Goal: Task Accomplishment & Management: Manage account settings

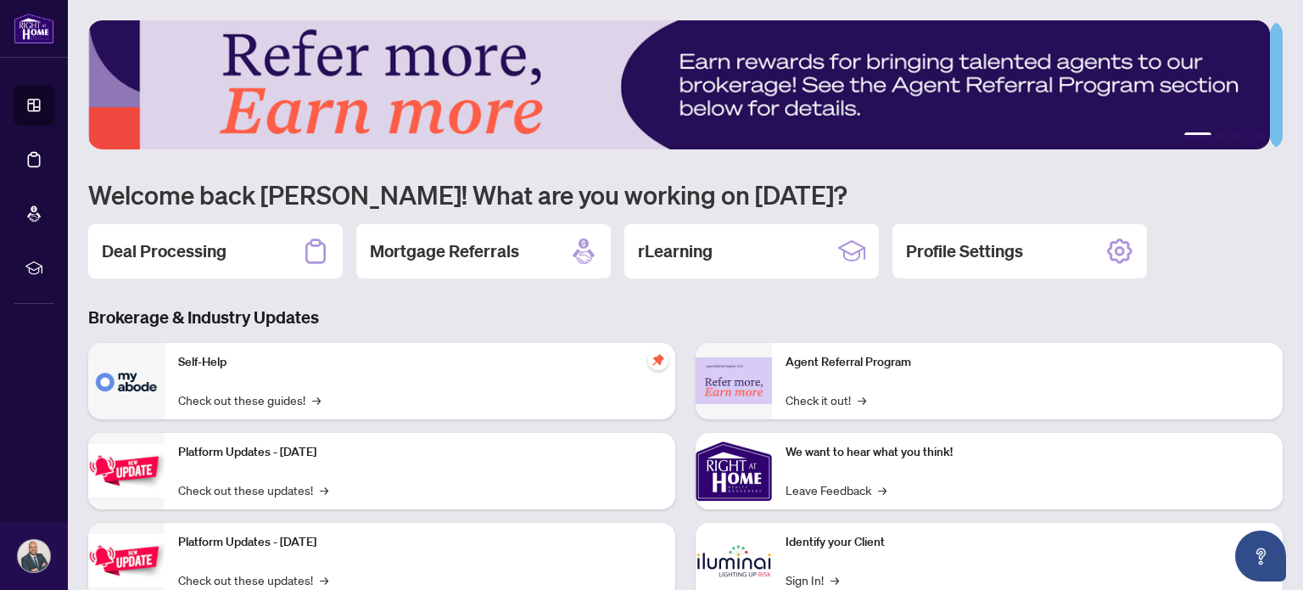
click at [239, 246] on div "Deal Processing" at bounding box center [215, 251] width 254 height 54
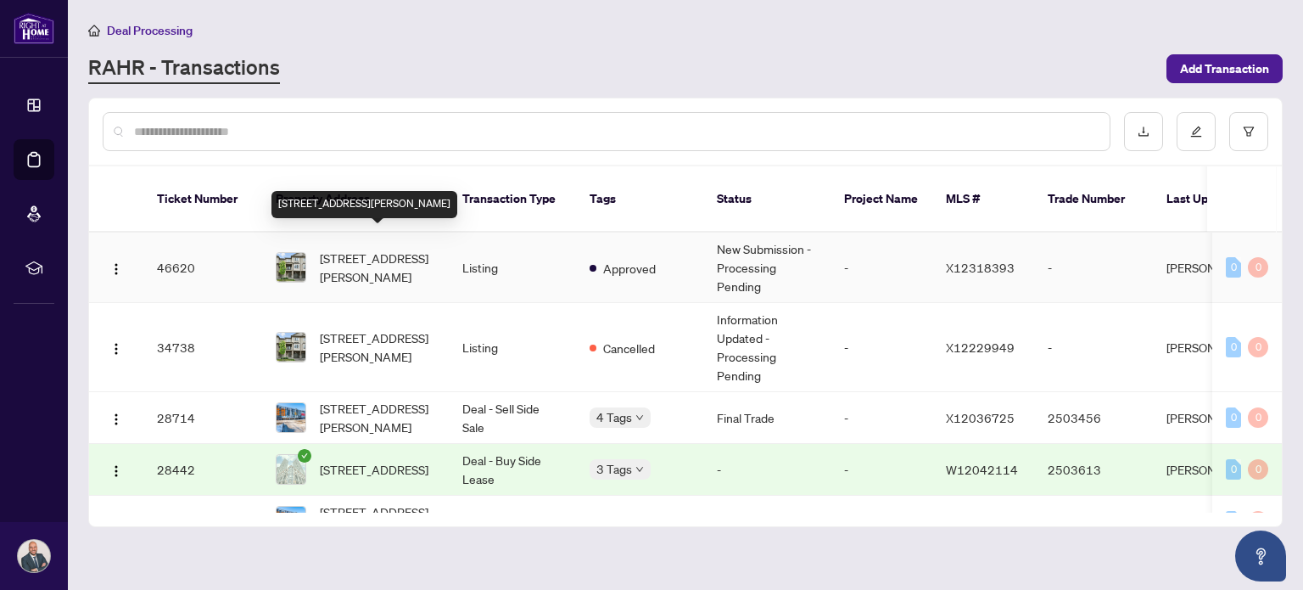
click at [405, 249] on span "[STREET_ADDRESS][PERSON_NAME]" at bounding box center [377, 267] width 115 height 37
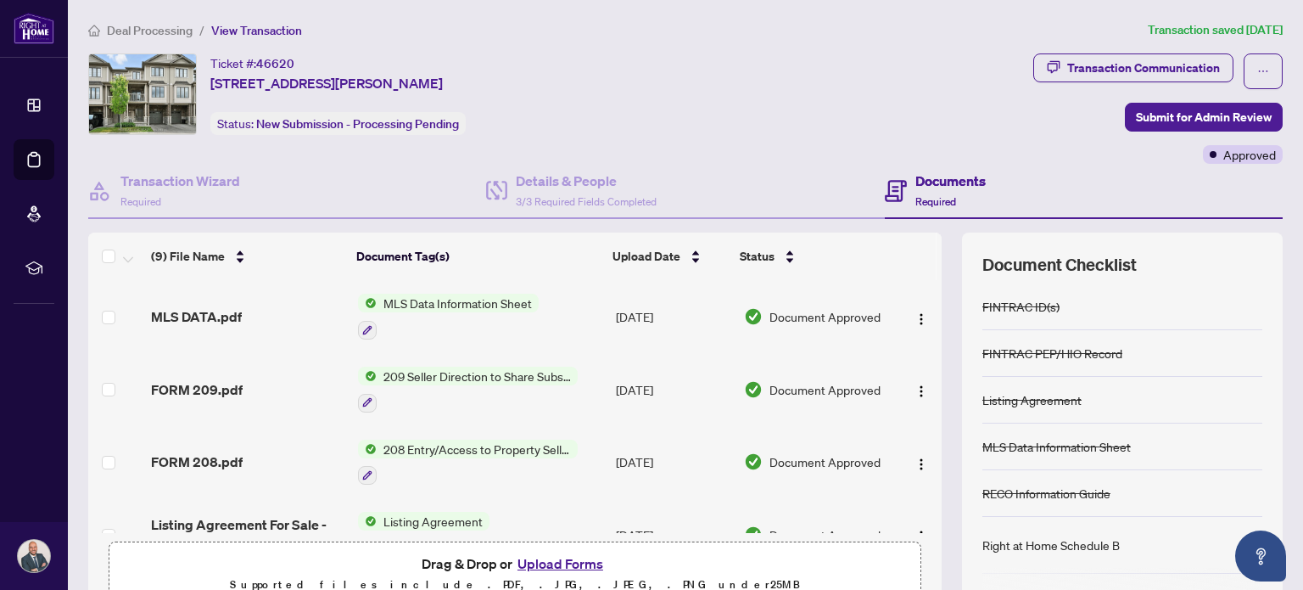
click at [1157, 59] on div "Transaction Communication" at bounding box center [1143, 67] width 153 height 27
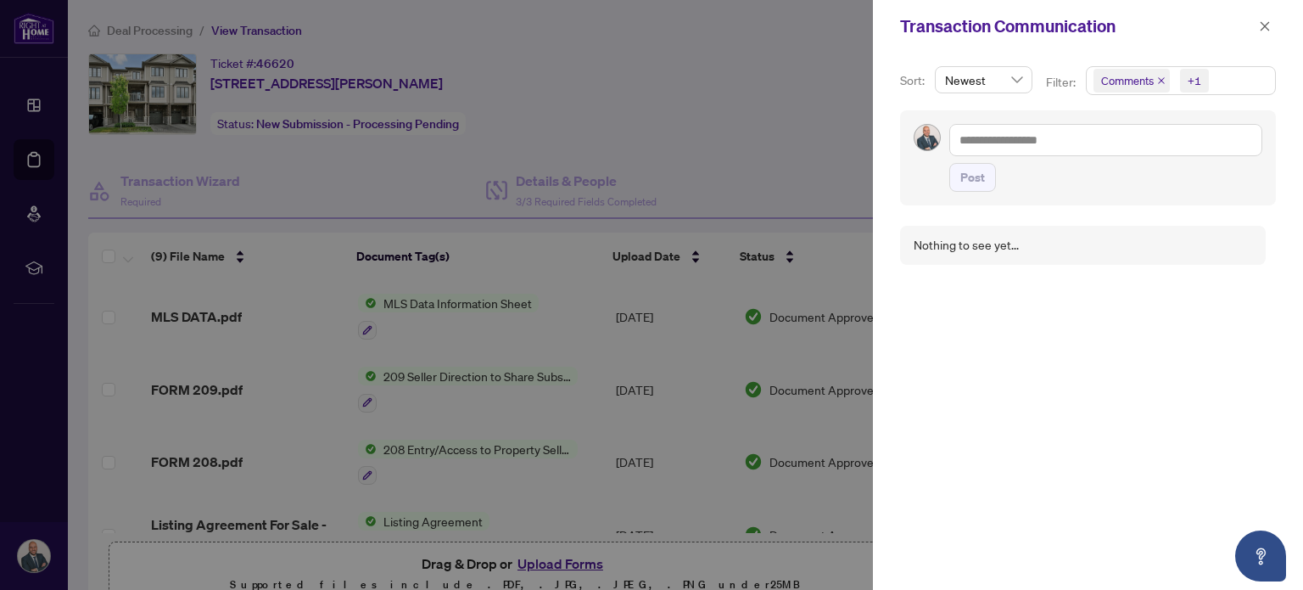
click at [785, 95] on div at bounding box center [651, 295] width 1303 height 590
click at [1266, 24] on icon "close" at bounding box center [1264, 25] width 9 height 9
